Goal: Task Accomplishment & Management: Manage account settings

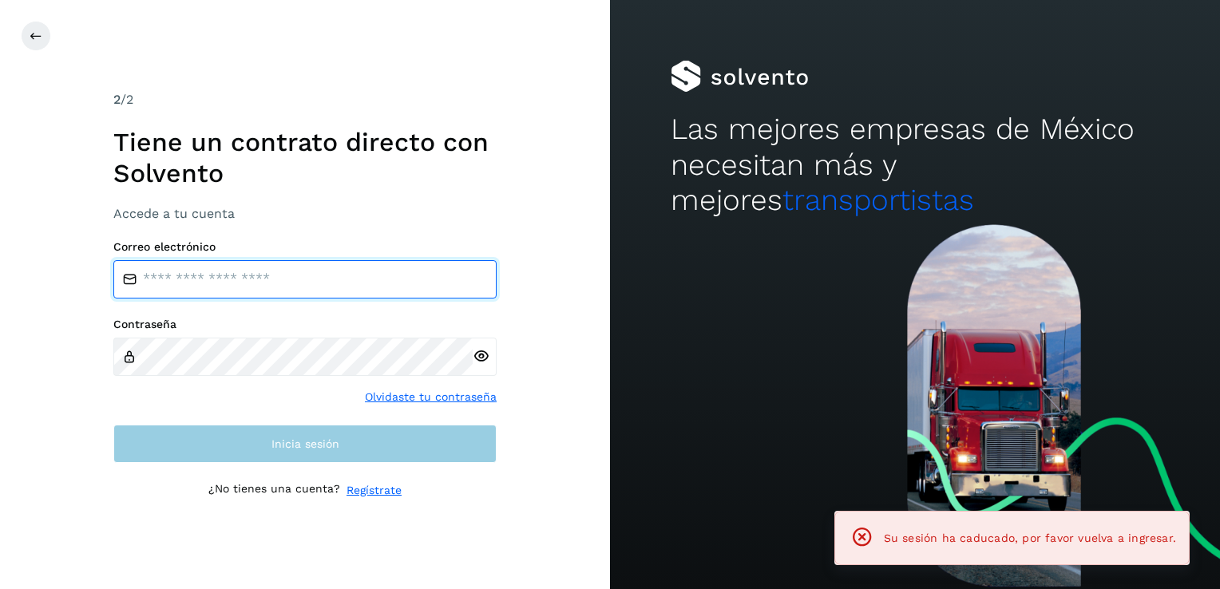
type input "**********"
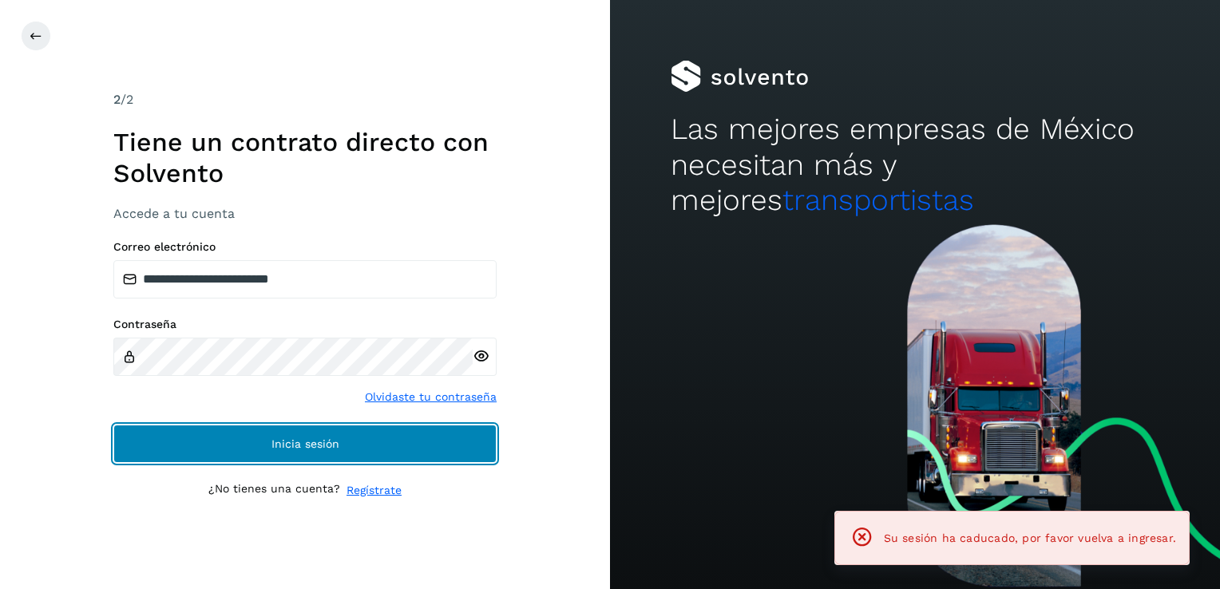
click at [303, 457] on button "Inicia sesión" at bounding box center [304, 444] width 383 height 38
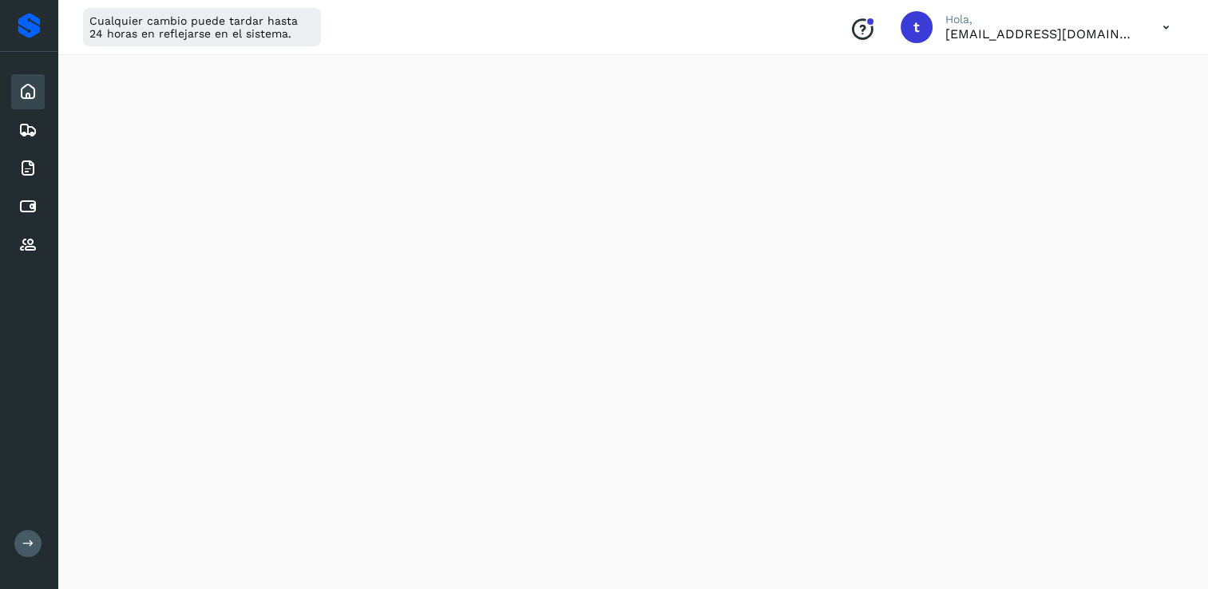
scroll to position [809, 0]
